Goal: Communication & Community: Answer question/provide support

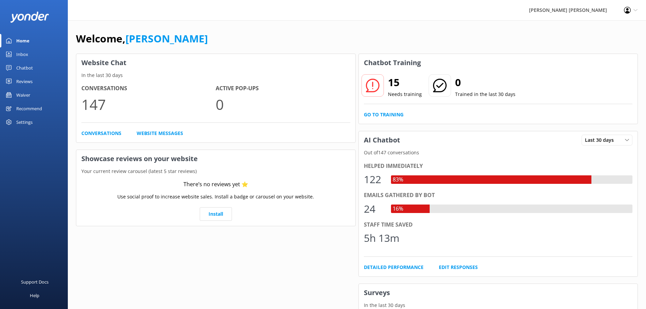
click at [22, 53] on div "Inbox" at bounding box center [22, 54] width 12 height 14
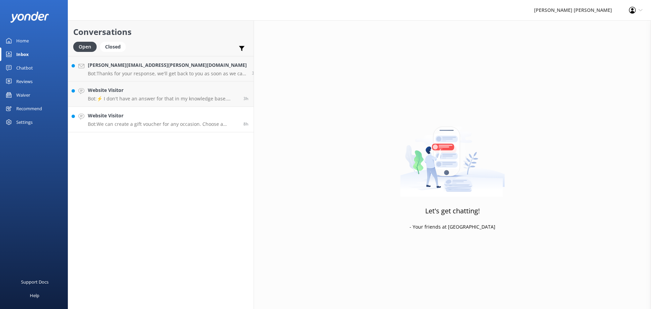
click at [127, 122] on p "Bot: We can create a gift voucher for any occasion. Choose a particular trip or…" at bounding box center [163, 124] width 150 height 6
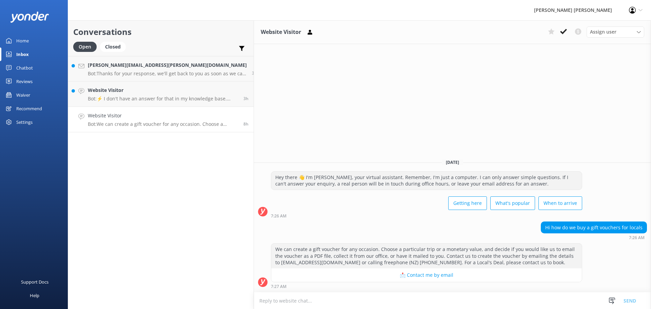
click at [130, 128] on link "Website Visitor Bot: We can create a gift voucher for any occasion. Choose a pa…" at bounding box center [160, 119] width 185 height 25
click at [564, 32] on icon at bounding box center [563, 31] width 7 height 7
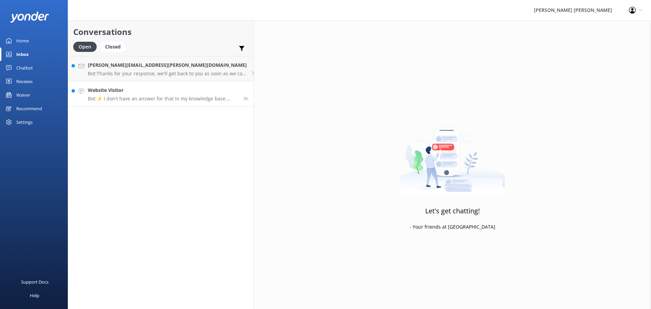
click at [142, 99] on p "Bot: ⚡ I don't have an answer for that in my knowledge base. Please try and rep…" at bounding box center [163, 99] width 150 height 6
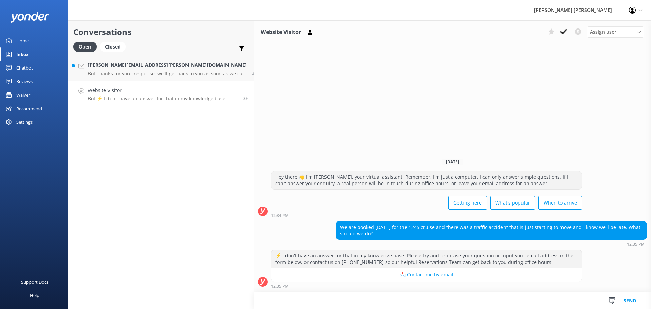
type textarea "I"
type textarea "We were able to delay that sailing, so hopefully you made the departure and had…"
click at [632, 302] on button "Send" at bounding box center [629, 300] width 25 height 17
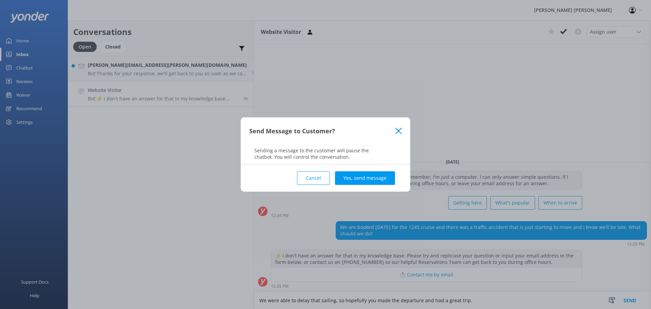
click at [375, 177] on button "Yes, send message" at bounding box center [365, 178] width 60 height 14
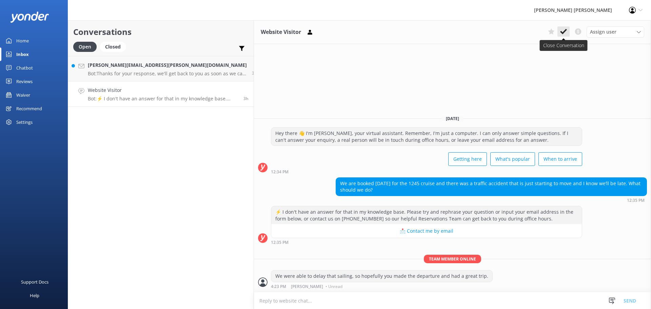
click at [562, 33] on use at bounding box center [563, 31] width 7 height 5
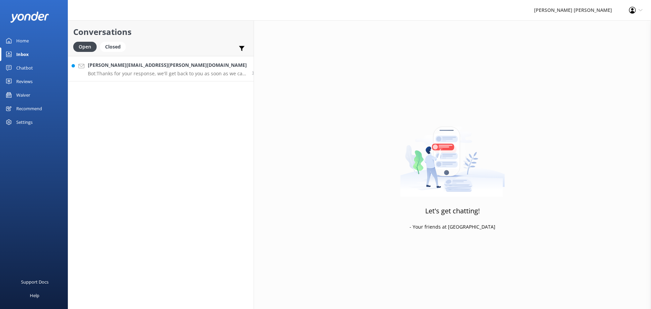
click at [134, 74] on p "Bot: Thanks for your response, we'll get back to you as soon as we can during o…" at bounding box center [167, 73] width 159 height 6
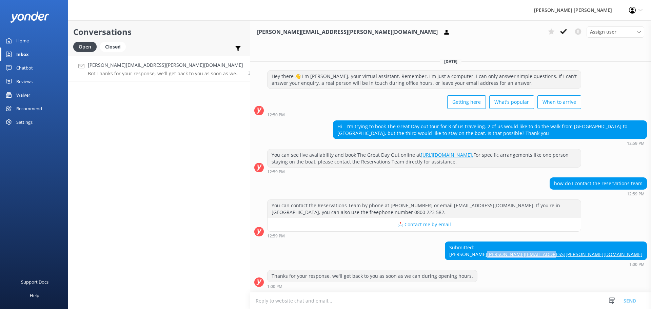
drag, startPoint x: 643, startPoint y: 252, endPoint x: 586, endPoint y: 257, distance: 57.1
click at [586, 257] on div "Submitted: [PERSON_NAME] [PERSON_NAME][EMAIL_ADDRESS][PERSON_NAME][DOMAIN_NAME]" at bounding box center [545, 251] width 201 height 18
copy link "[PERSON_NAME][EMAIL_ADDRESS][PERSON_NAME][DOMAIN_NAME]"
click at [250, 299] on textarea at bounding box center [450, 300] width 401 height 17
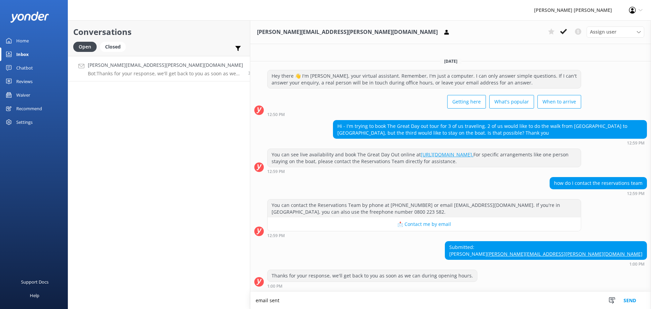
type textarea "email sent"
click at [632, 300] on button "Send" at bounding box center [629, 300] width 25 height 17
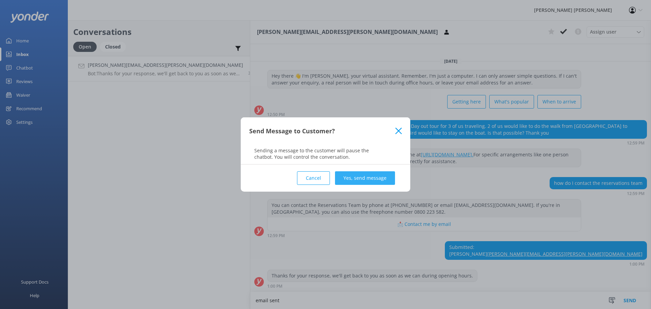
click at [348, 178] on button "Yes, send message" at bounding box center [365, 178] width 60 height 14
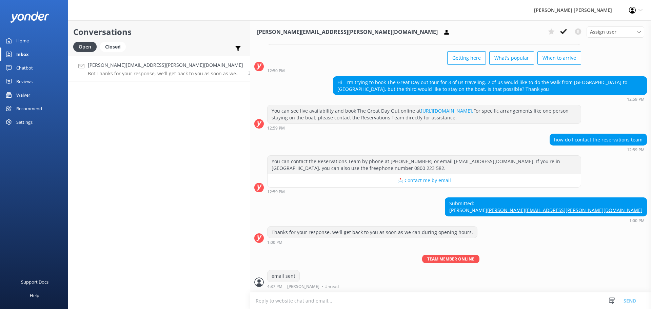
scroll to position [42, 0]
click at [135, 68] on h4 "[PERSON_NAME][EMAIL_ADDRESS][PERSON_NAME][DOMAIN_NAME]" at bounding box center [165, 64] width 155 height 7
click at [561, 31] on icon at bounding box center [563, 31] width 7 height 7
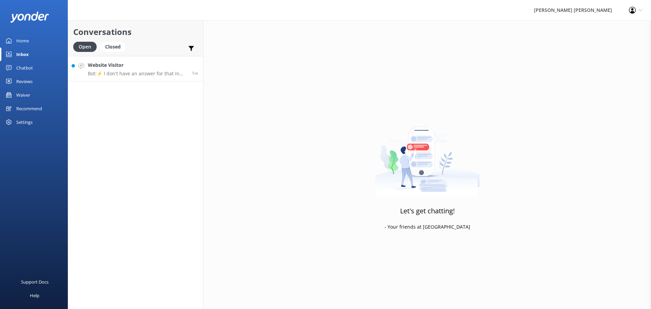
click at [108, 68] on h4 "Website Visitor" at bounding box center [137, 64] width 99 height 7
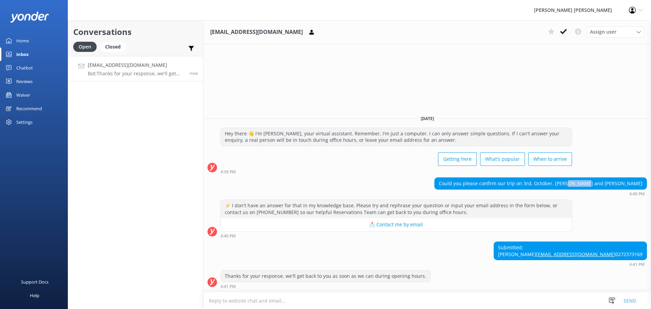
drag, startPoint x: 609, startPoint y: 170, endPoint x: 589, endPoint y: 171, distance: 19.7
click at [588, 178] on div "Could you please confirm our trip on 3rd, October. [PERSON_NAME] and [PERSON_NA…" at bounding box center [540, 184] width 212 height 12
copy div "Shymkus"
click at [608, 242] on div "Submitted: [PERSON_NAME] [EMAIL_ADDRESS][DOMAIN_NAME] 0272373169" at bounding box center [570, 251] width 153 height 18
drag, startPoint x: 609, startPoint y: 241, endPoint x: 589, endPoint y: 243, distance: 20.0
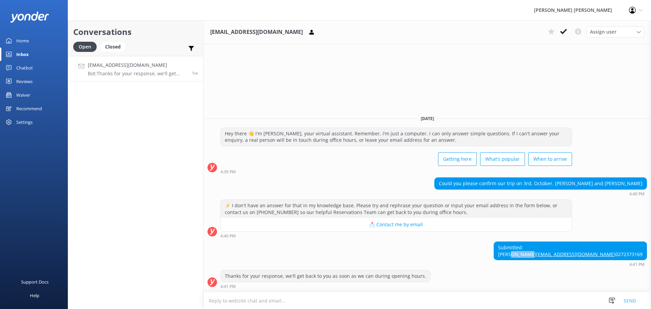
click at [589, 243] on div "Submitted: [PERSON_NAME] [EMAIL_ADDRESS][DOMAIN_NAME] 0272373169" at bounding box center [570, 251] width 153 height 18
copy div "Shymkus"
click at [275, 298] on textarea at bounding box center [426, 300] width 447 height 17
paste textarea "981896"
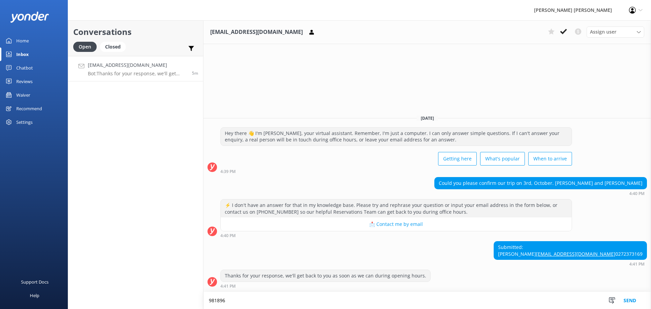
click at [209, 300] on textarea "981896" at bounding box center [426, 300] width 447 height 17
click at [377, 299] on textarea "Sorry, the system was processing. You are booked. Ref number 981896" at bounding box center [426, 300] width 447 height 17
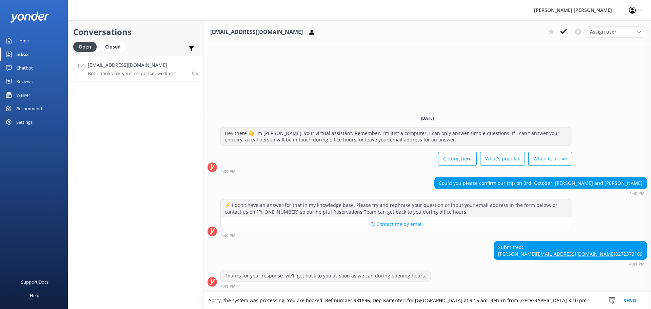
type textarea "Sorry, the system was processing. You are booked. Ref number 981896, Dep Kaiter…"
click at [625, 300] on button "Send" at bounding box center [629, 300] width 25 height 17
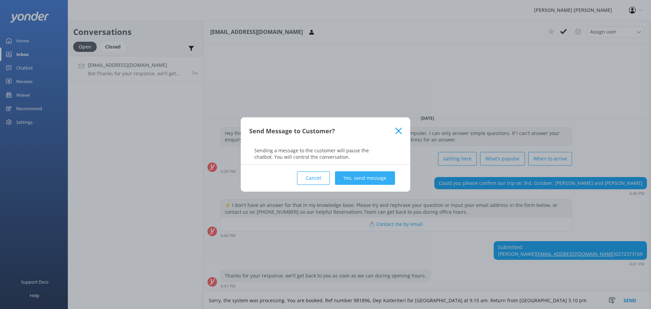
click at [366, 178] on button "Yes, send message" at bounding box center [365, 178] width 60 height 14
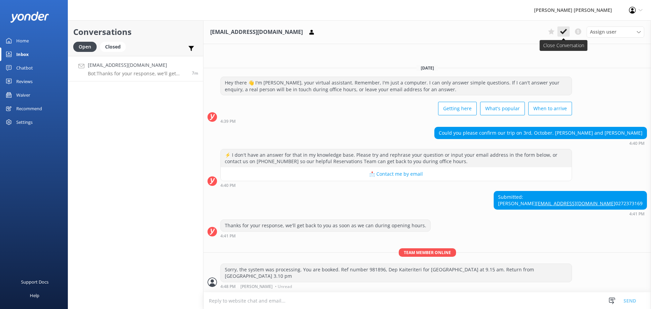
click at [563, 32] on use at bounding box center [563, 31] width 7 height 5
